Goal: Transaction & Acquisition: Purchase product/service

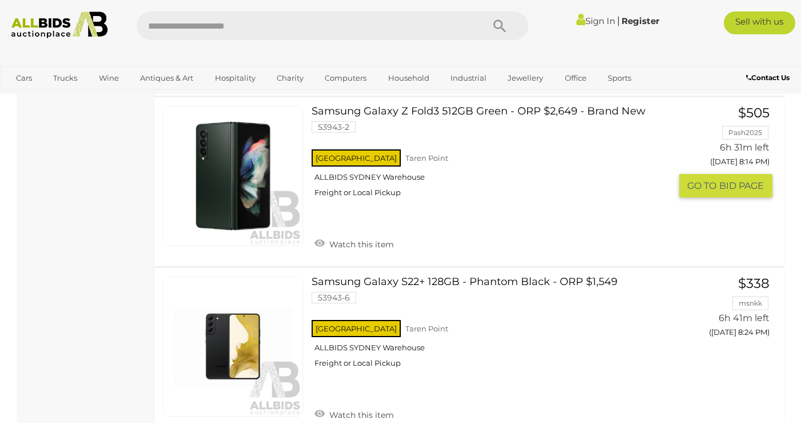
scroll to position [1430, 0]
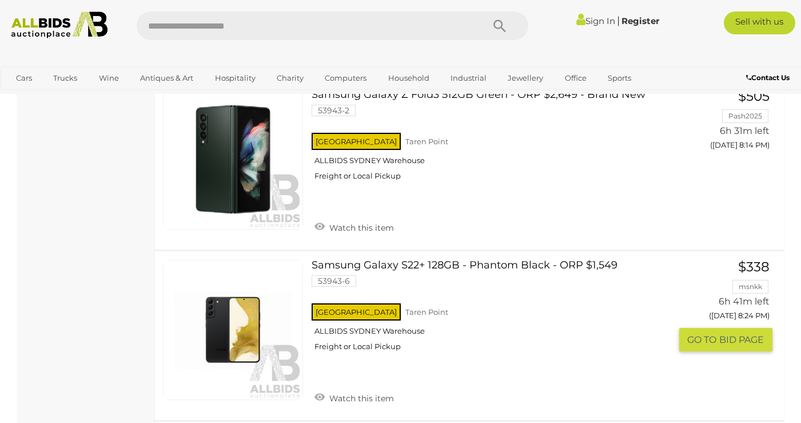
click at [607, 265] on link "Samsung Galaxy S22+ 128GB - Phantom Black - ORP $1,549 53943-6 NSW Taren Point" at bounding box center [495, 310] width 350 height 100
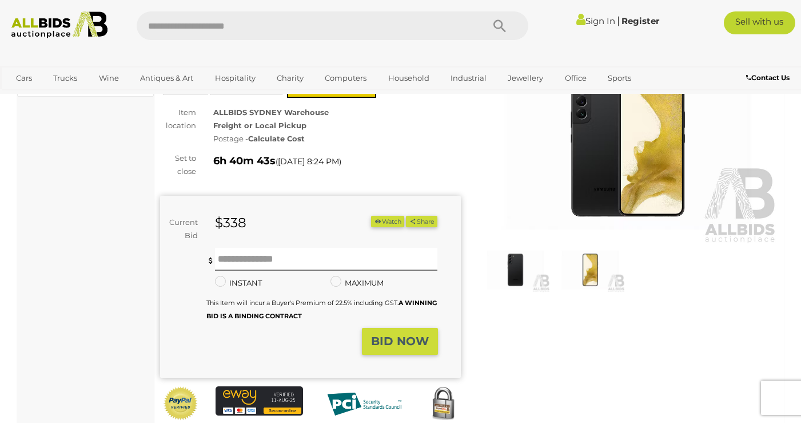
scroll to position [114, 0]
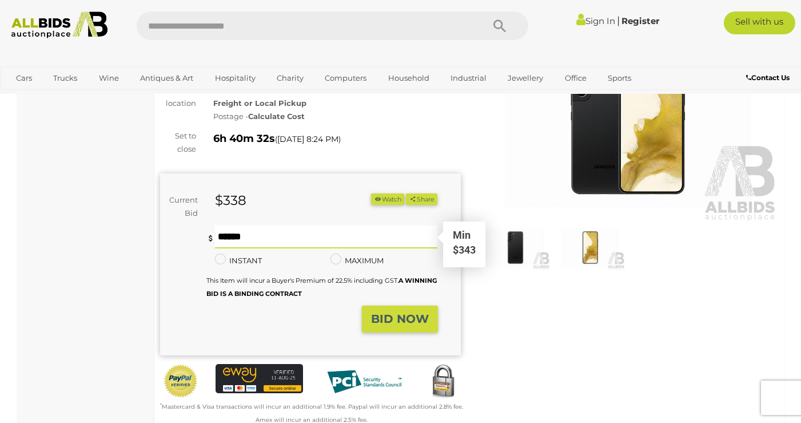
click at [254, 238] on input "text" at bounding box center [326, 236] width 223 height 23
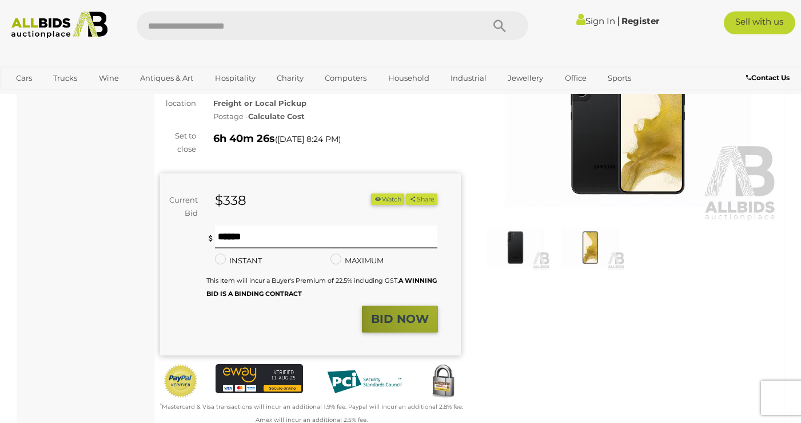
click at [433, 309] on button "BID NOW" at bounding box center [400, 318] width 76 height 27
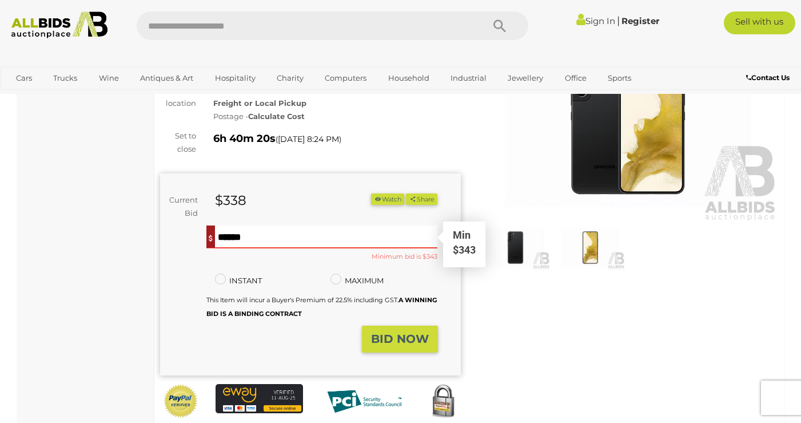
click at [317, 236] on input "***" at bounding box center [326, 236] width 223 height 23
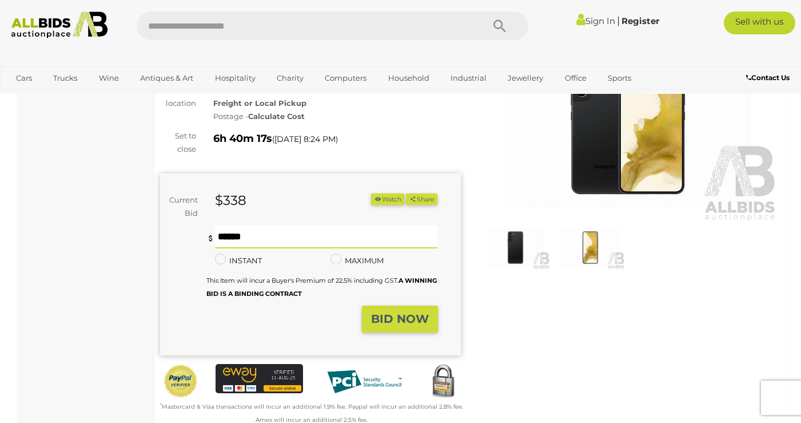
type input "***"
click at [395, 312] on strong "BID NOW" at bounding box center [400, 319] width 58 height 14
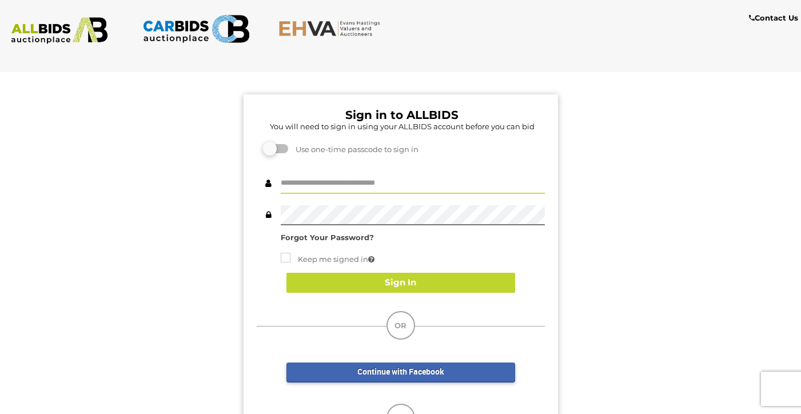
click at [357, 185] on input "text" at bounding box center [413, 184] width 264 height 20
click at [278, 148] on label at bounding box center [276, 148] width 23 height 9
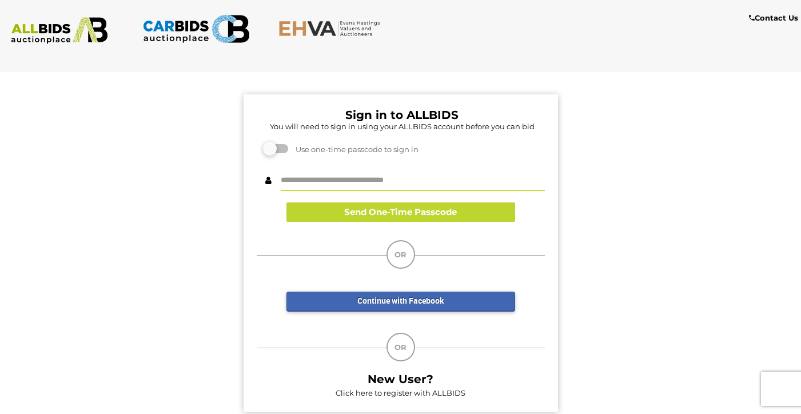
click at [329, 181] on input "text" at bounding box center [413, 181] width 264 height 20
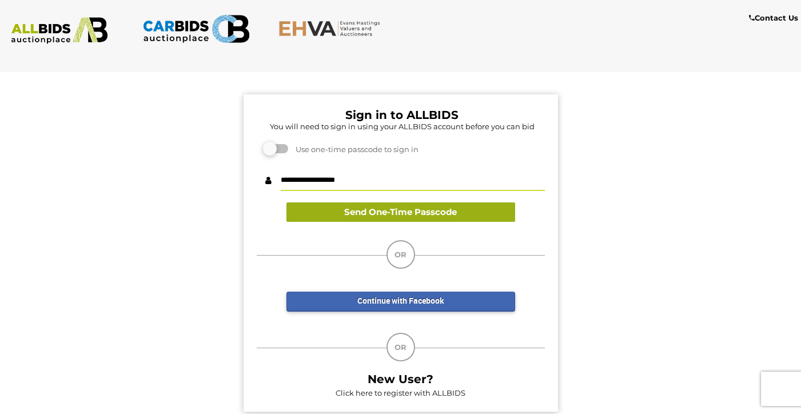
type input "**********"
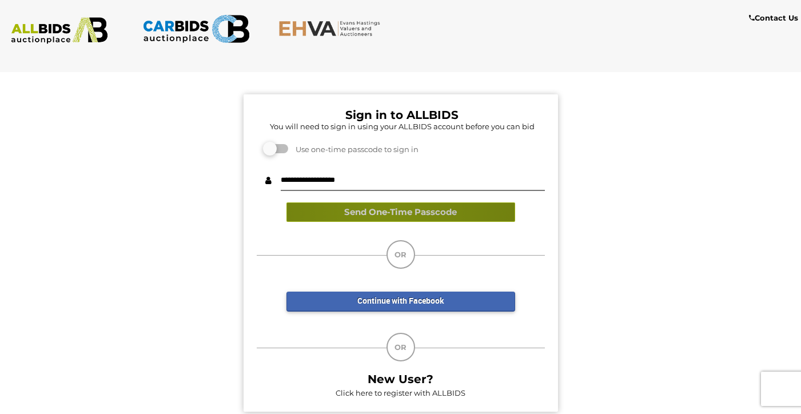
click at [383, 212] on button "Send One-Time Passcode" at bounding box center [401, 212] width 229 height 20
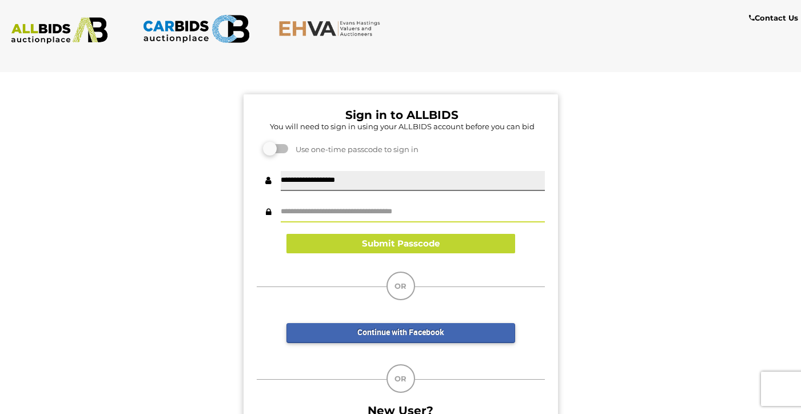
click at [364, 204] on input "text" at bounding box center [413, 212] width 264 height 20
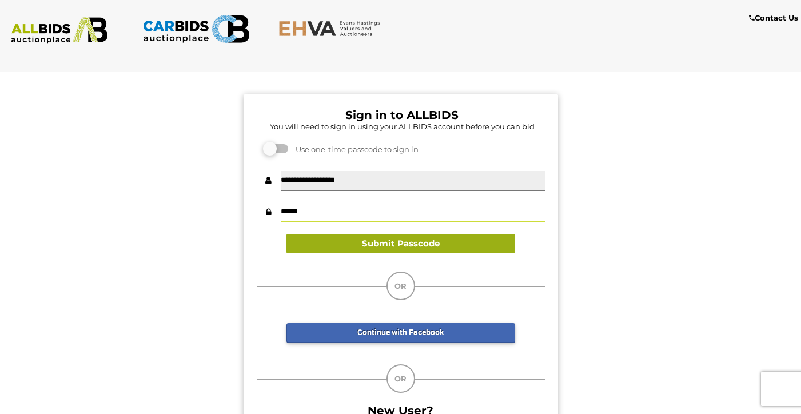
type input "******"
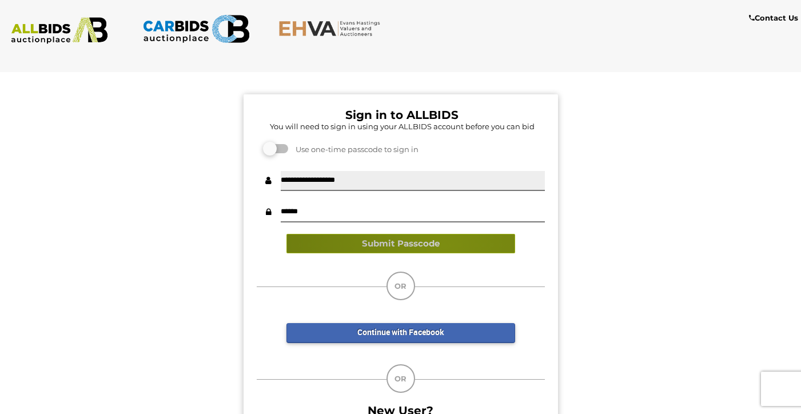
click at [444, 245] on button "Submit Passcode" at bounding box center [401, 244] width 229 height 20
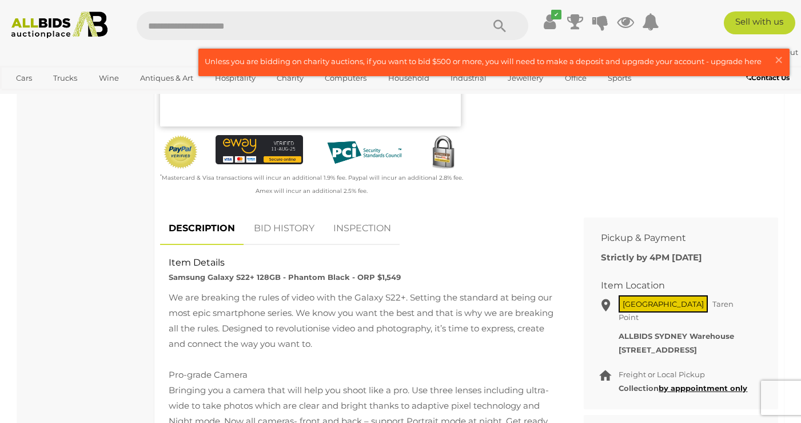
scroll to position [57, 0]
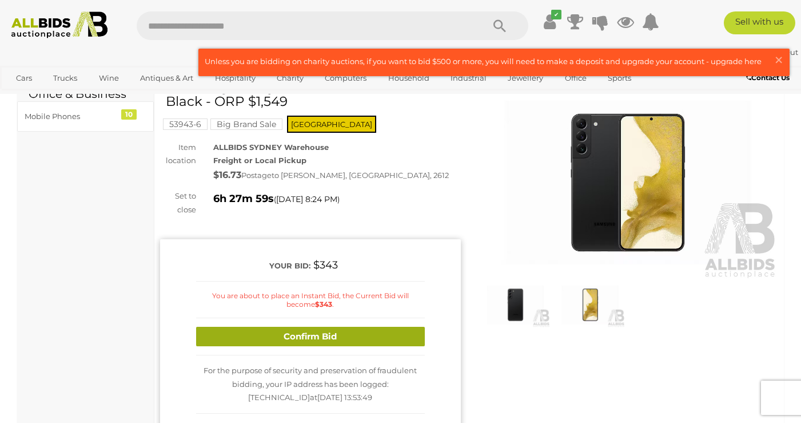
click at [307, 335] on button "Confirm Bid" at bounding box center [310, 337] width 229 height 20
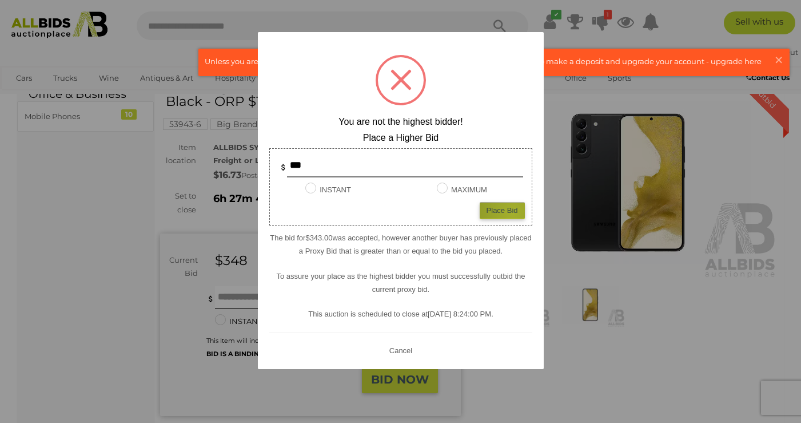
click at [513, 212] on div "Place Bid" at bounding box center [502, 210] width 45 height 17
type input "***"
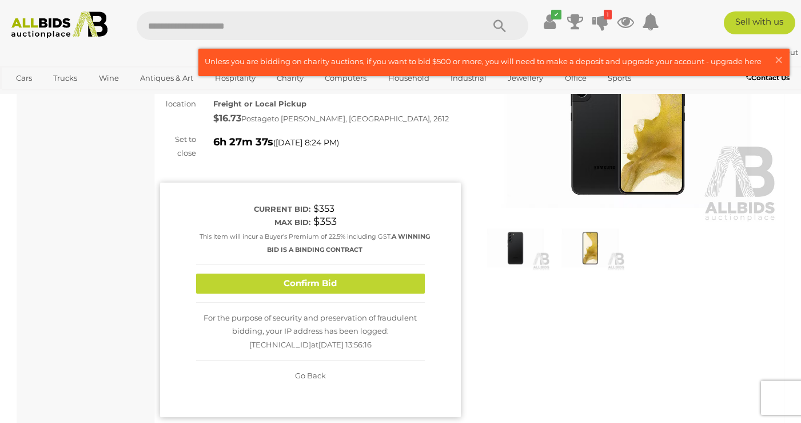
scroll to position [114, 0]
click at [603, 21] on icon at bounding box center [601, 21] width 16 height 21
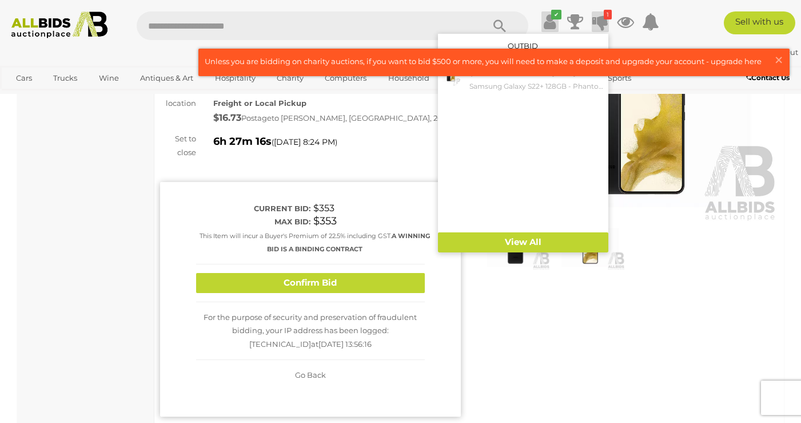
click at [550, 16] on link "✔" at bounding box center [550, 21] width 17 height 21
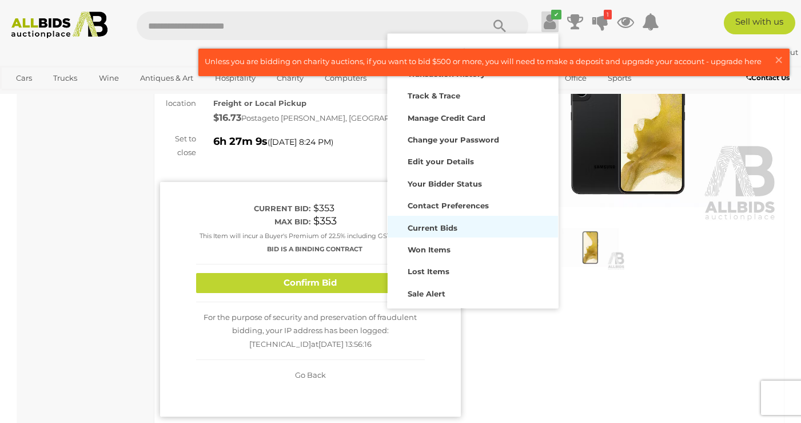
click at [435, 225] on strong "Current Bids" at bounding box center [433, 227] width 50 height 9
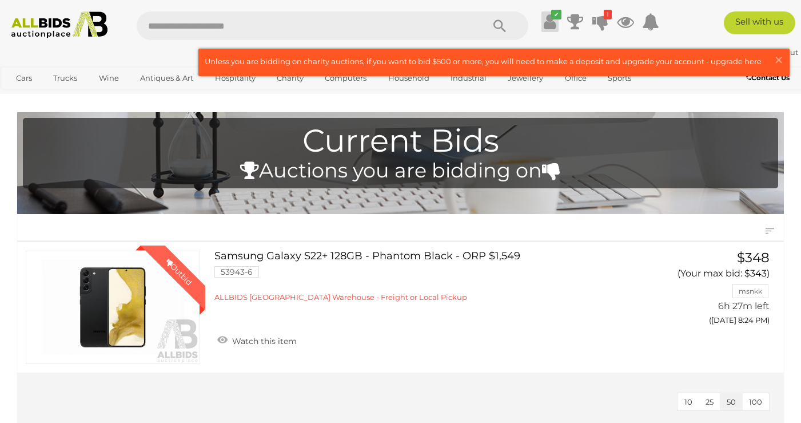
click at [551, 20] on icon at bounding box center [550, 21] width 12 height 21
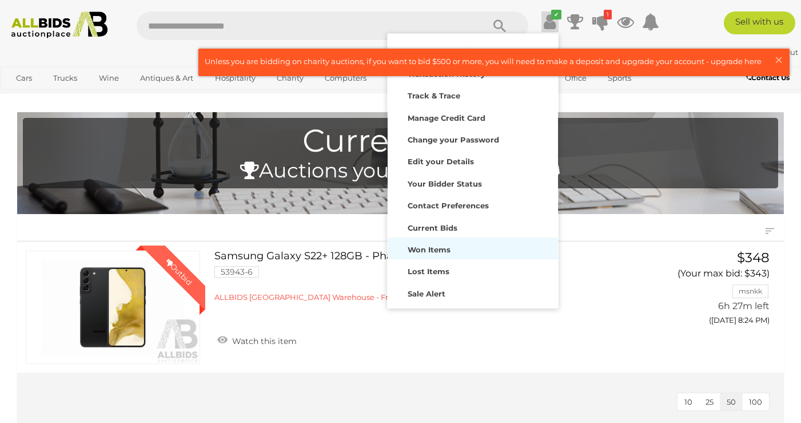
click at [447, 245] on strong "Won Items" at bounding box center [429, 249] width 43 height 9
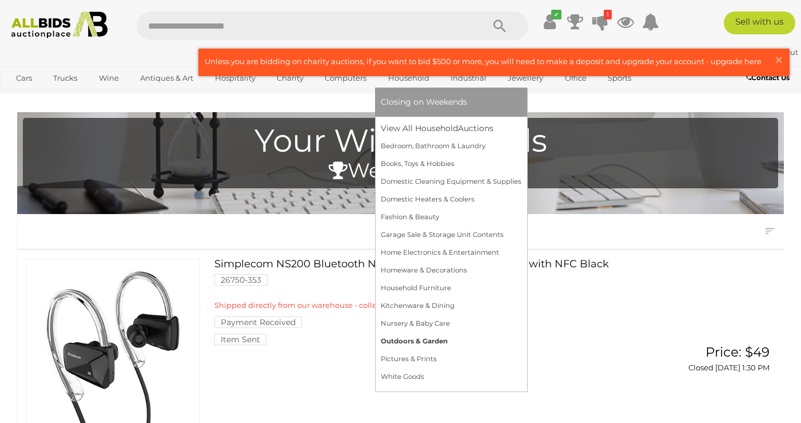
click at [419, 334] on link "Outdoors & Garden" at bounding box center [451, 341] width 141 height 18
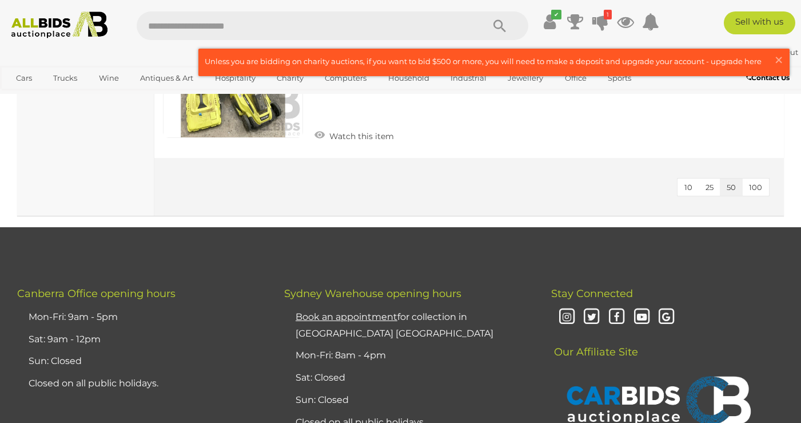
scroll to position [2974, 0]
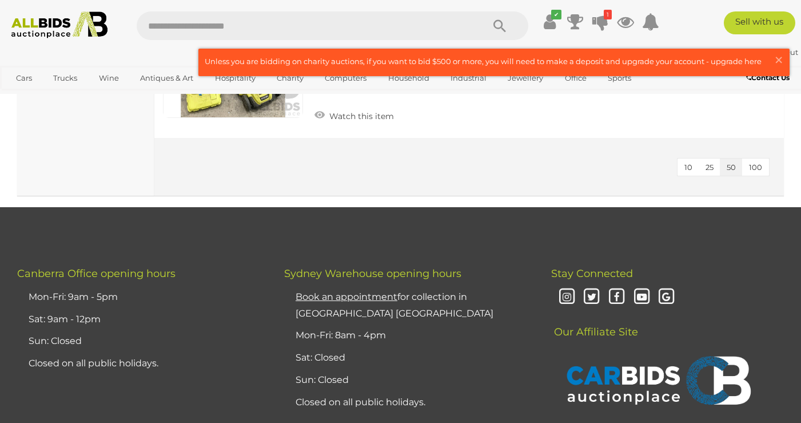
click at [757, 162] on span "100" at bounding box center [755, 166] width 13 height 9
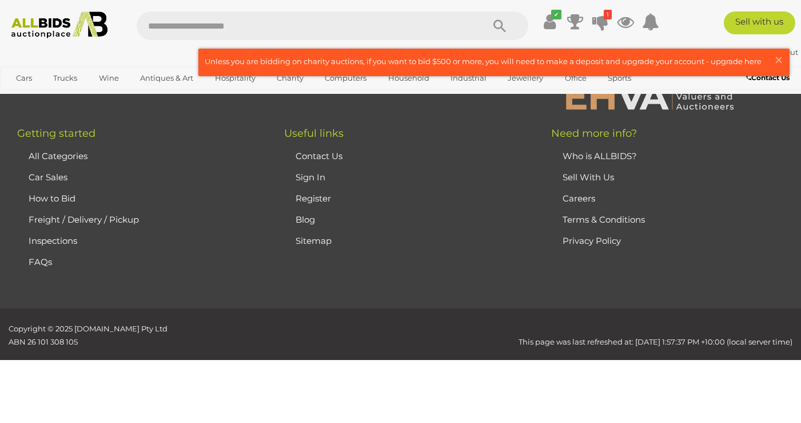
scroll to position [78, 0]
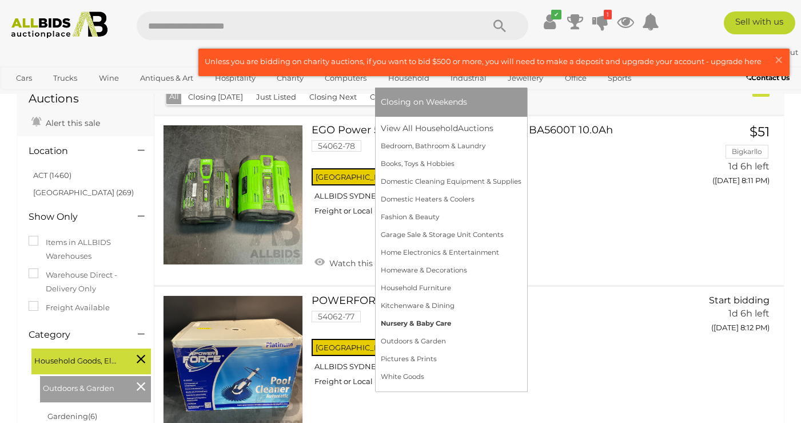
click at [411, 323] on link "Nursery & Baby Care" at bounding box center [451, 324] width 141 height 18
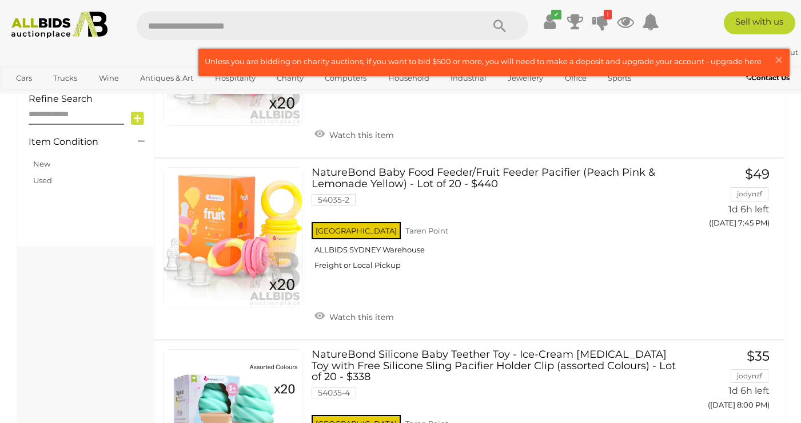
scroll to position [229, 0]
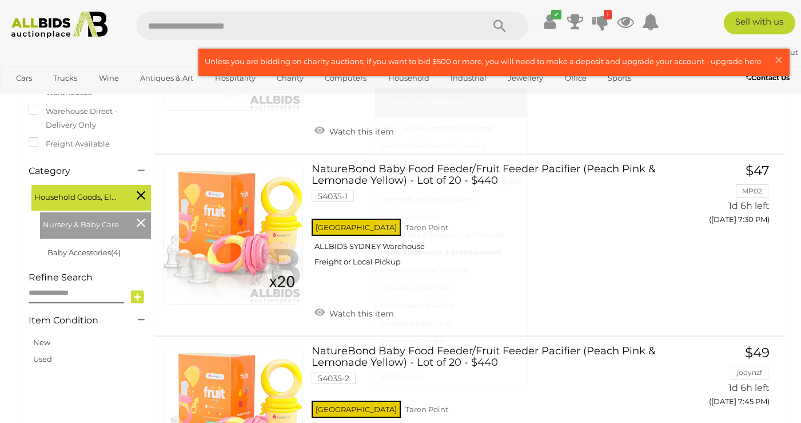
click at [486, 247] on link "Home Electronics & Entertainment" at bounding box center [451, 253] width 141 height 18
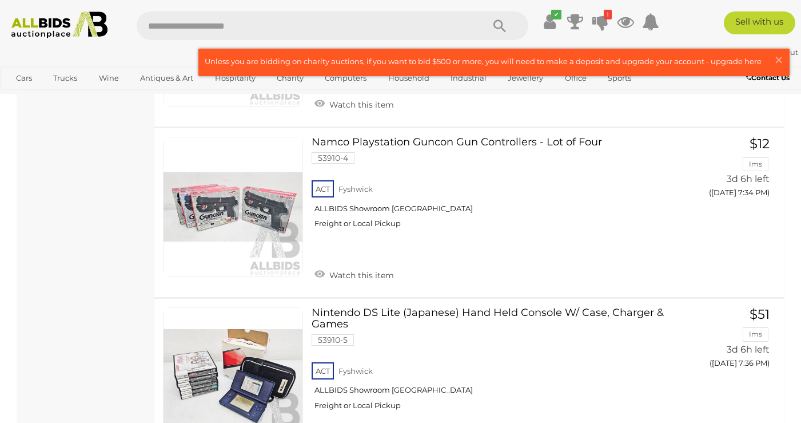
scroll to position [8922, 0]
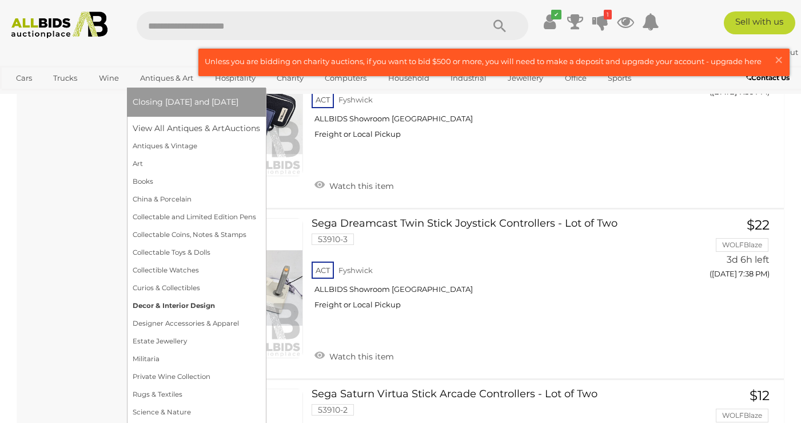
click at [186, 304] on link "Decor & Interior Design" at bounding box center [197, 306] width 128 height 18
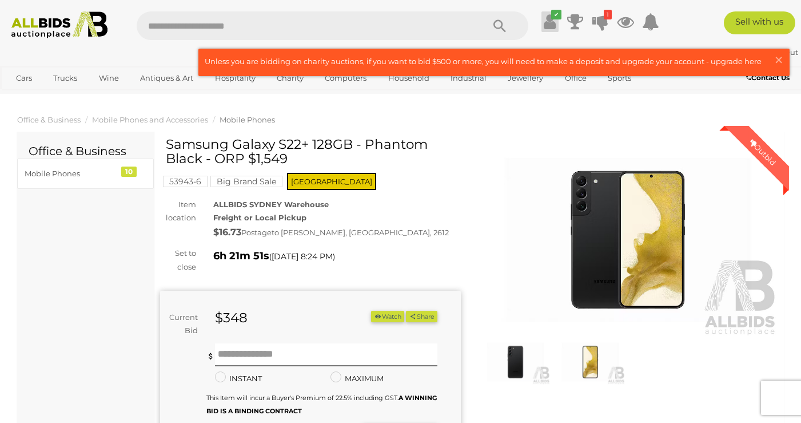
click at [548, 22] on icon at bounding box center [550, 21] width 12 height 21
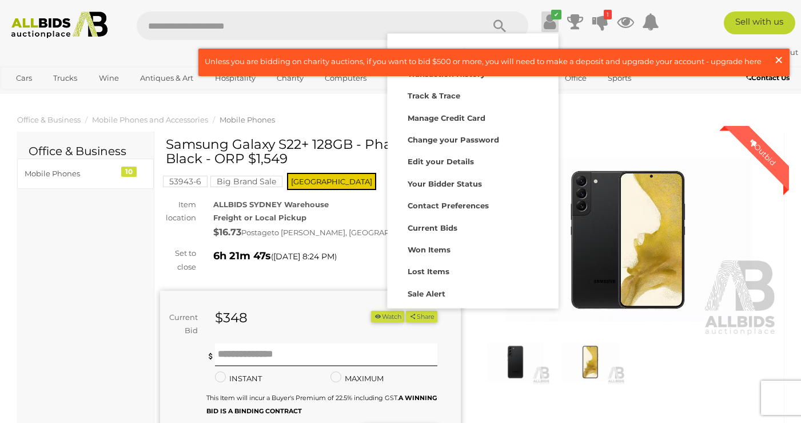
click at [782, 57] on span "×" at bounding box center [779, 60] width 10 height 22
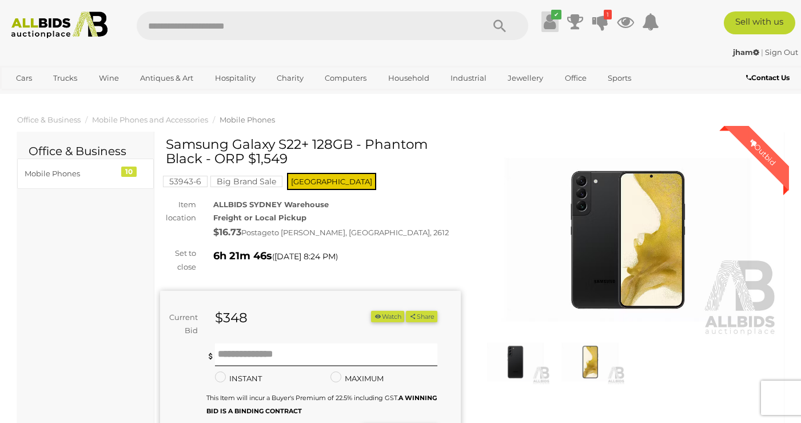
click at [548, 20] on icon at bounding box center [550, 21] width 12 height 21
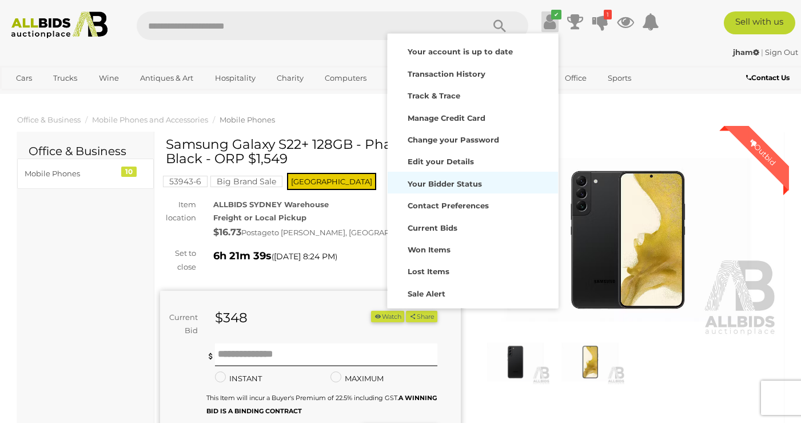
click at [462, 184] on strong "Your Bidder Status" at bounding box center [445, 183] width 74 height 9
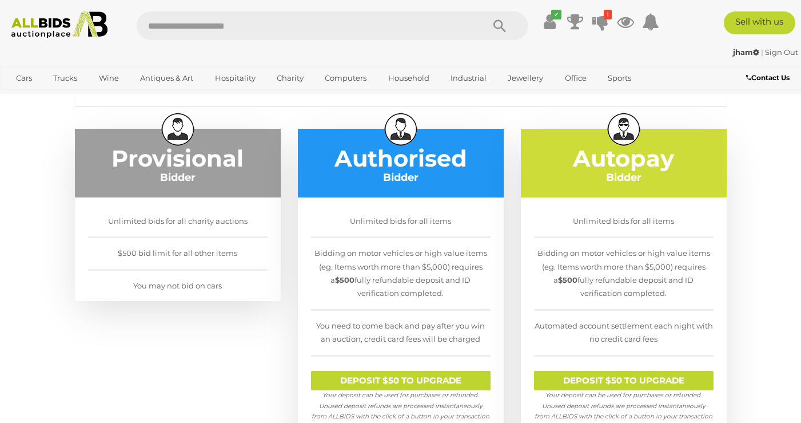
scroll to position [172, 0]
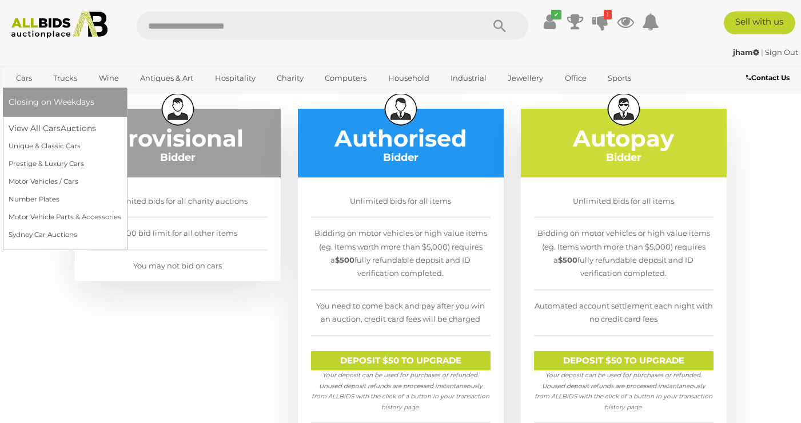
click at [38, 82] on link "Cars" at bounding box center [24, 78] width 31 height 19
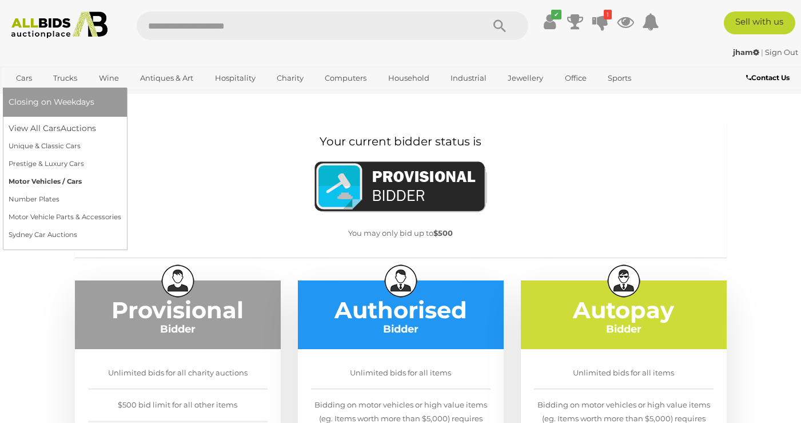
click at [53, 179] on link "Motor Vehicles / Cars" at bounding box center [65, 182] width 113 height 18
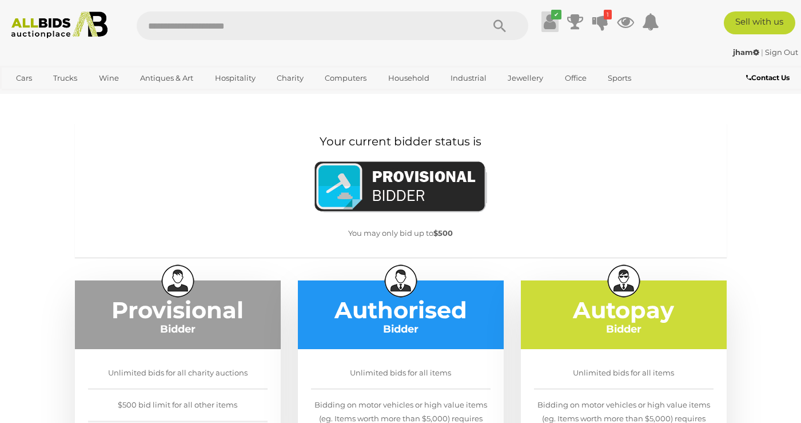
click at [556, 18] on icon "✔" at bounding box center [556, 15] width 10 height 10
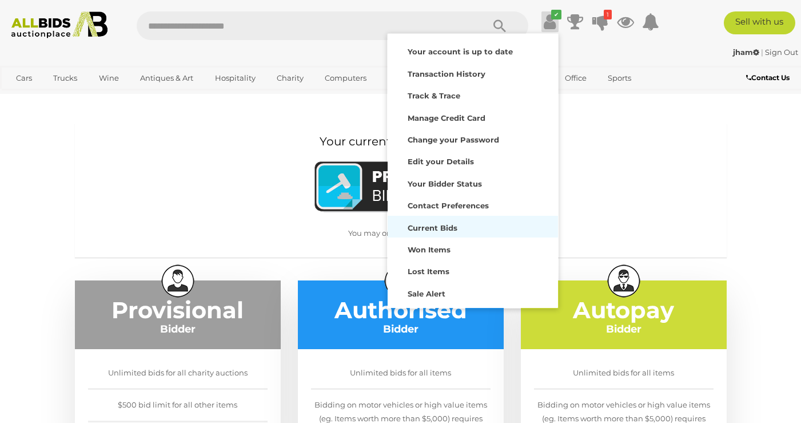
click at [447, 222] on div "Current Bids" at bounding box center [473, 226] width 165 height 16
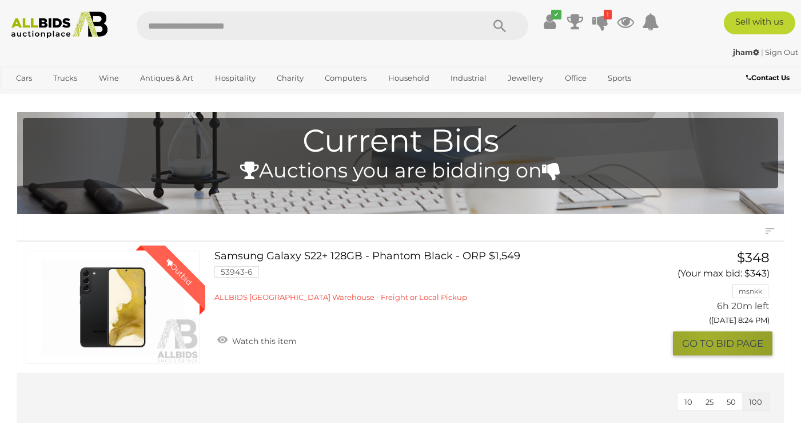
click at [707, 339] on button "GO TO BID PAGE" at bounding box center [723, 343] width 100 height 25
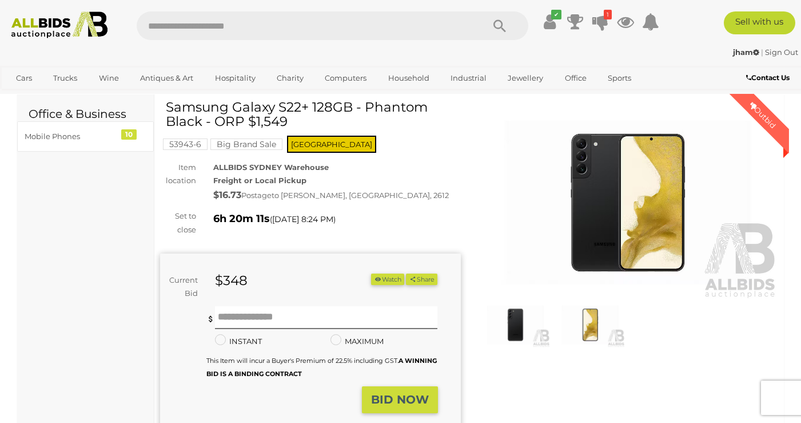
scroll to position [57, 0]
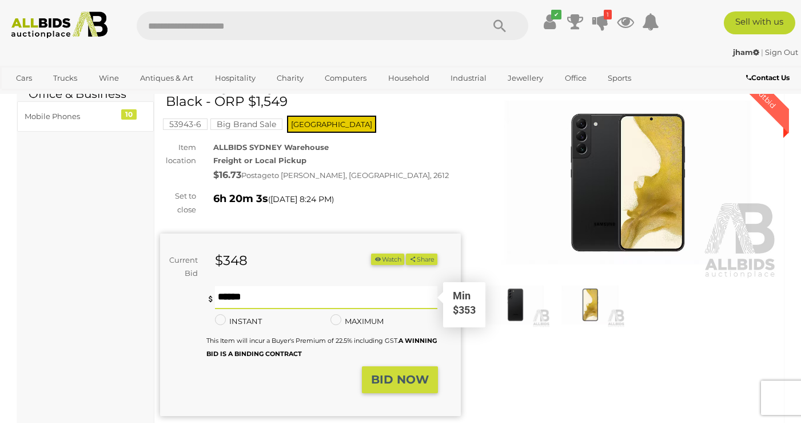
click at [420, 293] on input "text" at bounding box center [326, 297] width 223 height 23
type input "***"
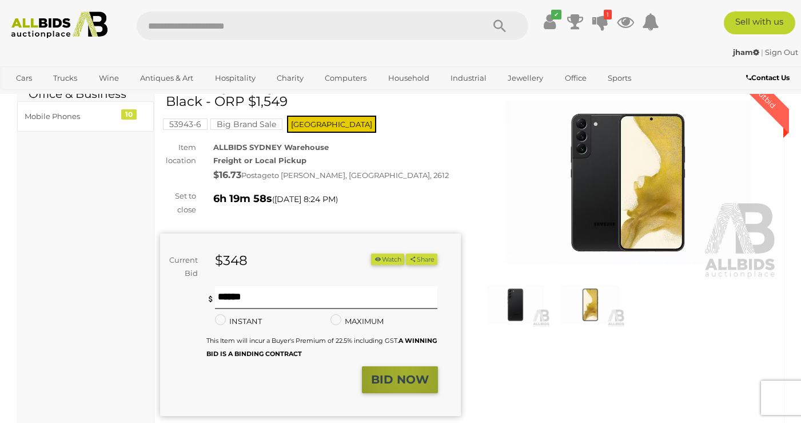
click at [406, 371] on button "BID NOW" at bounding box center [400, 379] width 76 height 27
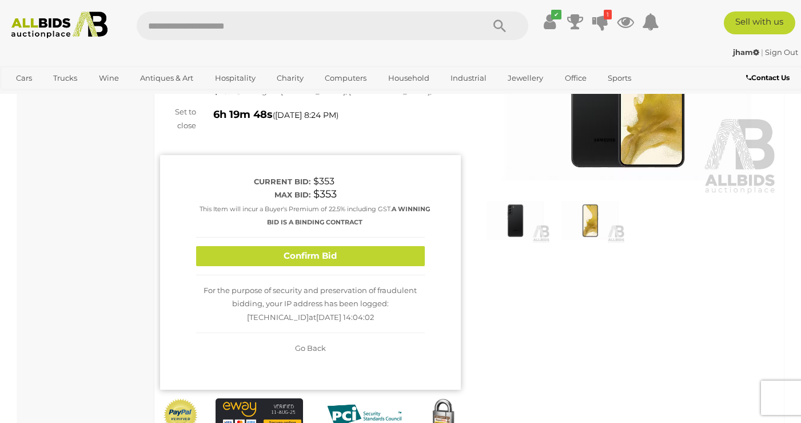
scroll to position [172, 0]
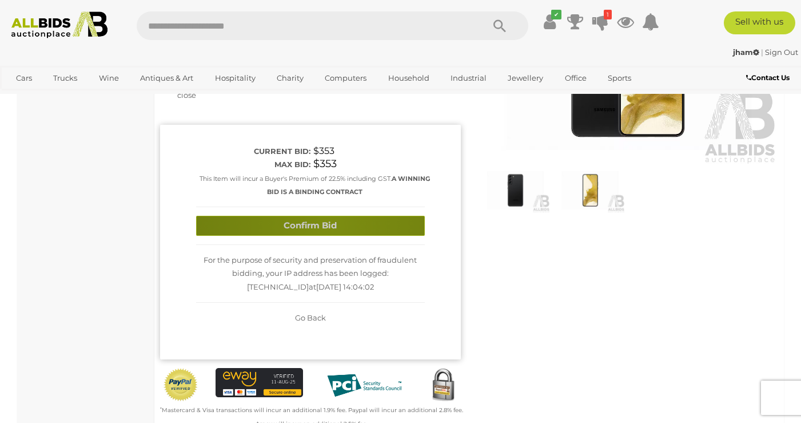
click at [329, 225] on button "Confirm Bid" at bounding box center [310, 226] width 229 height 20
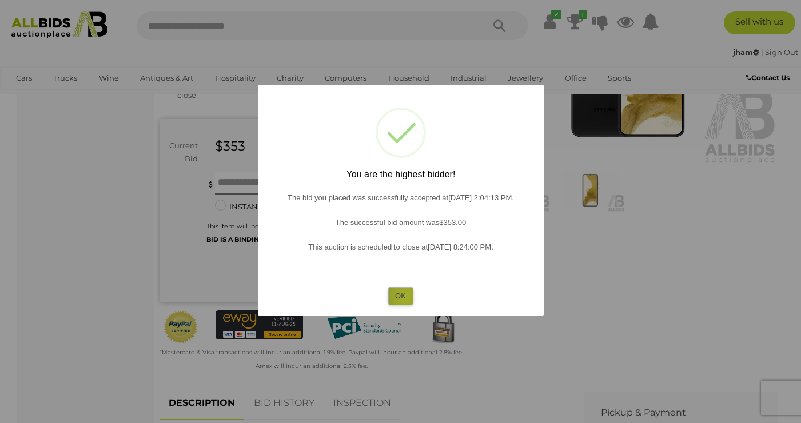
click at [405, 296] on button "OK" at bounding box center [400, 295] width 25 height 17
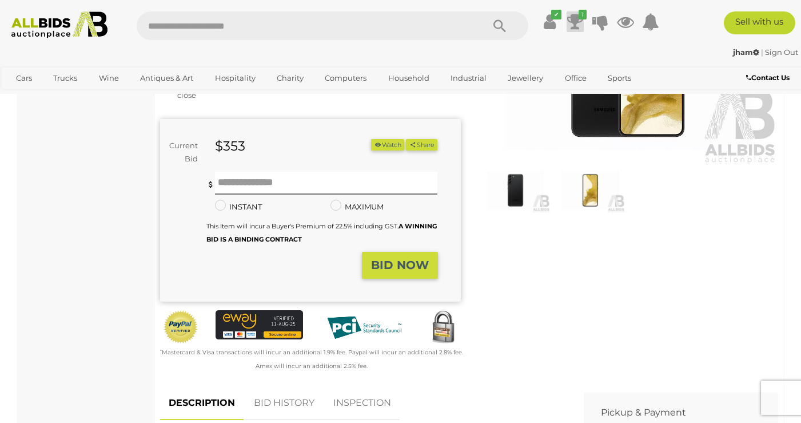
click at [573, 21] on icon at bounding box center [575, 21] width 16 height 21
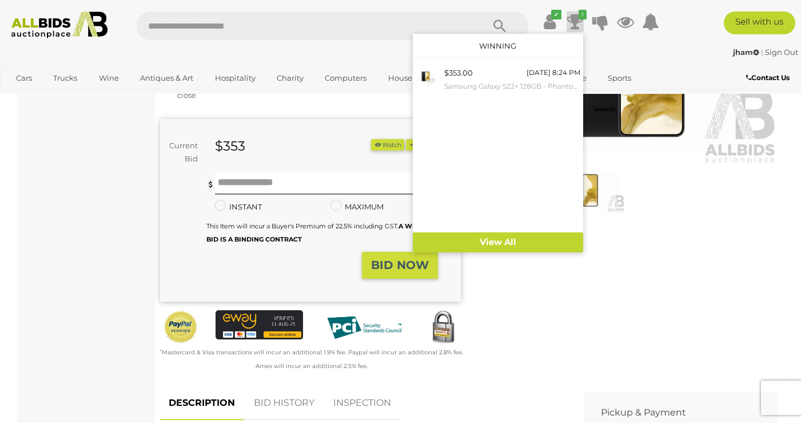
click at [694, 269] on div "Winning Outbid Warranty Charity" at bounding box center [469, 176] width 635 height 420
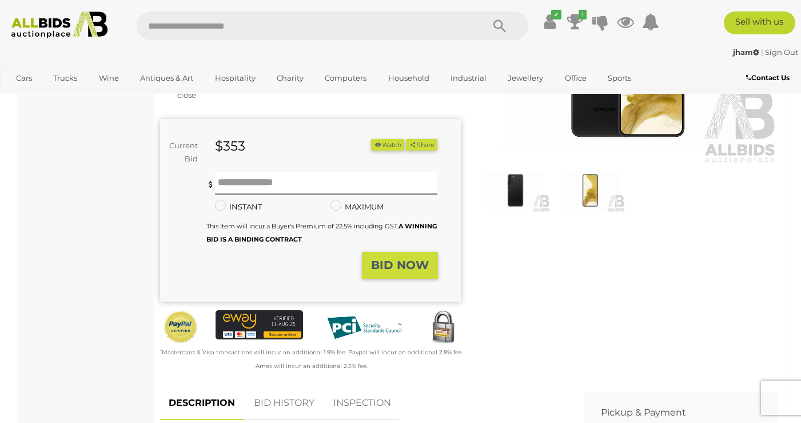
click at [742, 54] on strong "jham" at bounding box center [746, 51] width 26 height 9
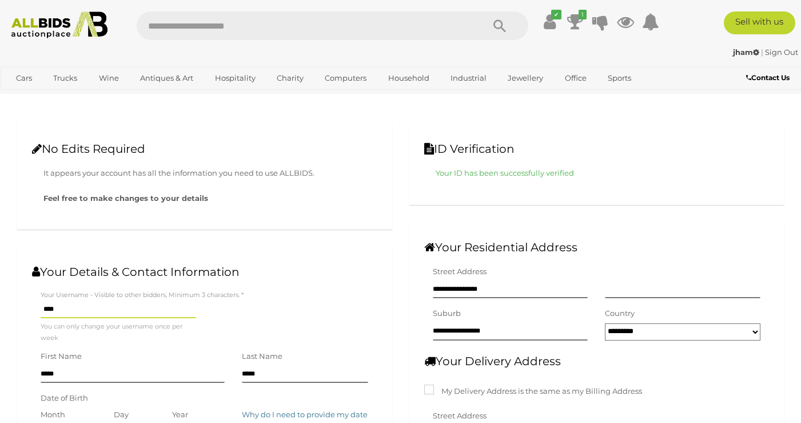
click at [778, 56] on link "Sign Out" at bounding box center [781, 51] width 33 height 9
